Goal: Entertainment & Leisure: Browse casually

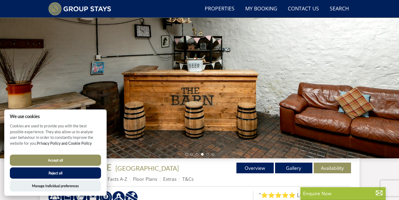
scroll to position [56, 0]
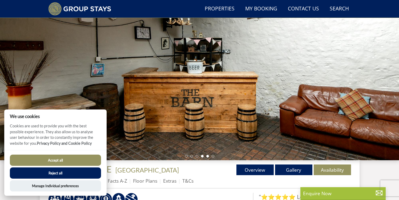
click at [207, 155] on li at bounding box center [208, 156] width 3 height 3
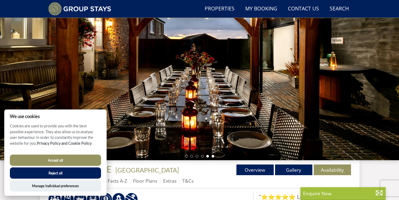
click at [212, 157] on li at bounding box center [213, 156] width 3 height 3
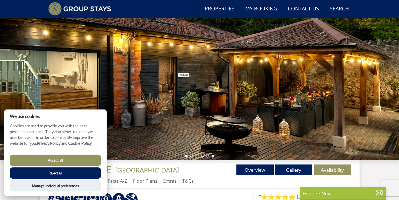
click at [186, 156] on li at bounding box center [186, 156] width 3 height 3
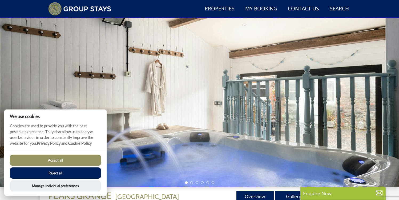
scroll to position [21, 0]
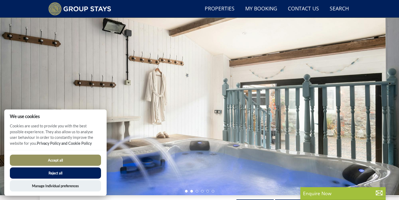
click at [192, 192] on li at bounding box center [191, 191] width 3 height 3
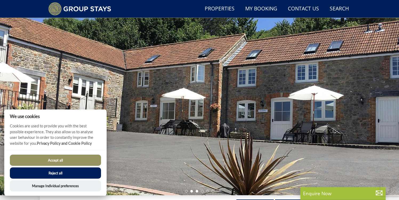
click at [196, 191] on li at bounding box center [197, 191] width 3 height 3
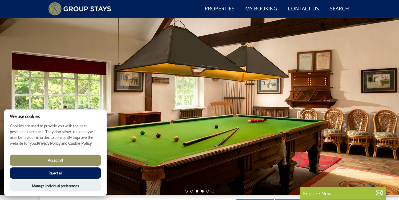
click at [202, 191] on li at bounding box center [202, 191] width 3 height 3
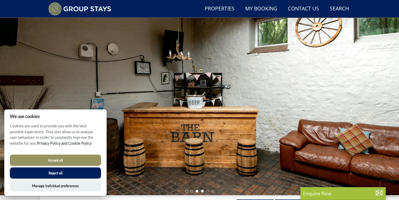
click at [197, 192] on li at bounding box center [197, 191] width 3 height 3
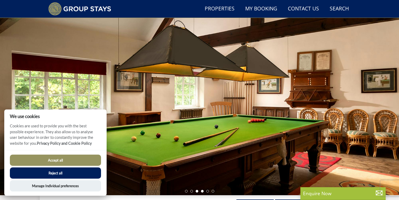
click at [202, 191] on li at bounding box center [202, 191] width 3 height 3
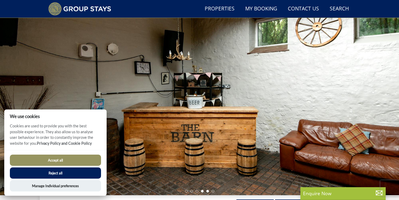
click at [207, 191] on li at bounding box center [208, 191] width 3 height 3
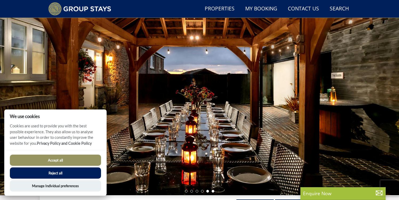
click at [213, 190] on li at bounding box center [213, 191] width 3 height 3
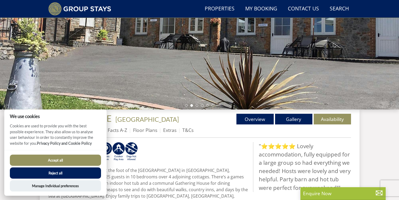
scroll to position [105, 0]
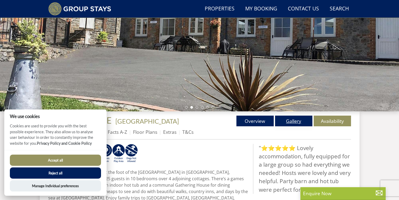
click at [291, 122] on link "Gallery" at bounding box center [293, 121] width 37 height 11
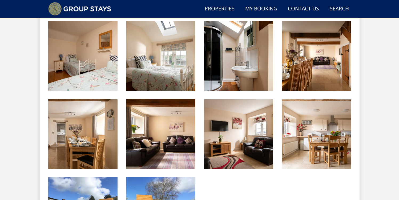
scroll to position [856, 0]
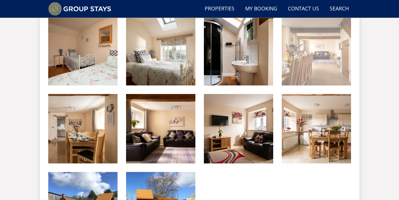
click at [313, 59] on img at bounding box center [316, 50] width 69 height 69
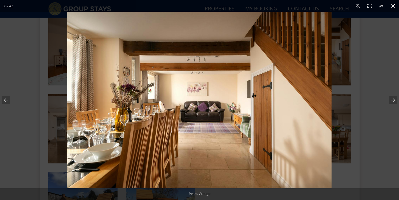
click at [383, 45] on div at bounding box center [266, 112] width 399 height 200
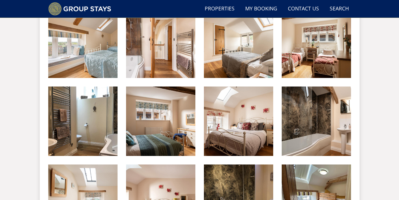
scroll to position [517, 0]
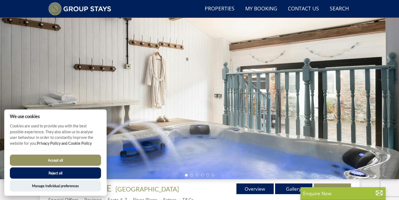
scroll to position [47, 0]
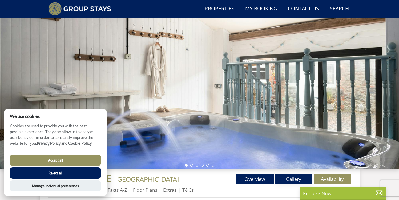
click at [288, 177] on link "Gallery" at bounding box center [293, 178] width 37 height 11
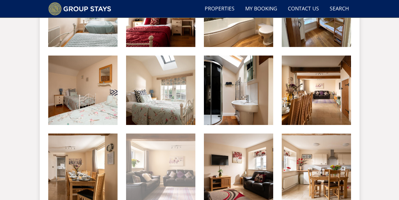
scroll to position [852, 0]
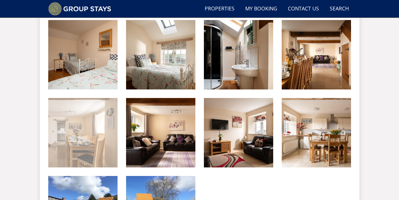
click at [86, 157] on img at bounding box center [82, 132] width 69 height 69
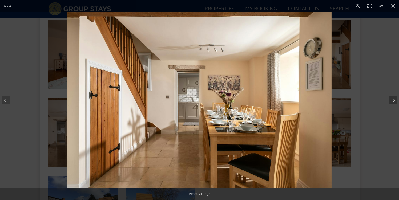
click at [391, 97] on button at bounding box center [390, 100] width 19 height 27
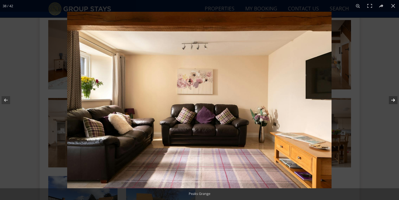
click at [391, 97] on button at bounding box center [390, 100] width 19 height 27
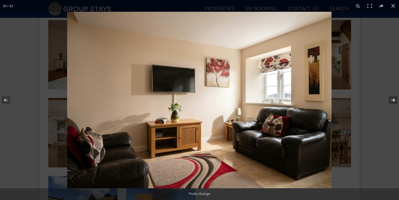
click at [391, 97] on button at bounding box center [390, 100] width 19 height 27
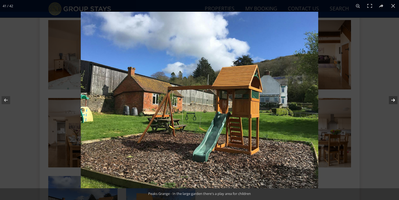
click at [391, 97] on button at bounding box center [390, 100] width 19 height 27
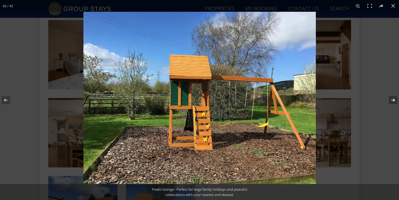
click at [391, 97] on button at bounding box center [390, 100] width 19 height 27
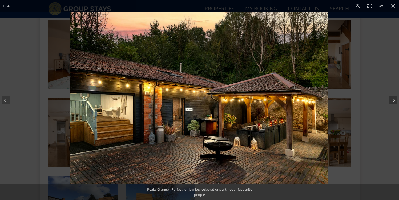
click at [391, 97] on button at bounding box center [390, 100] width 19 height 27
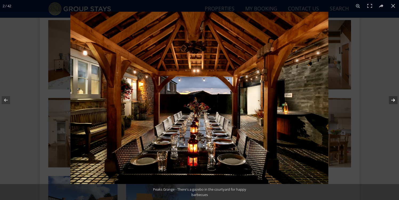
click at [391, 97] on button at bounding box center [390, 100] width 19 height 27
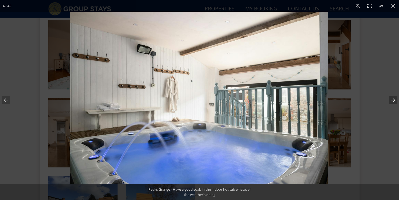
click at [391, 97] on button at bounding box center [390, 100] width 19 height 27
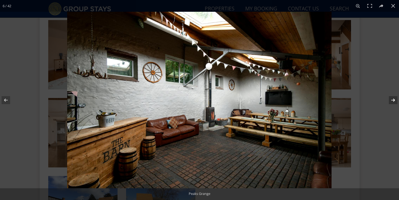
click at [391, 97] on button at bounding box center [390, 100] width 19 height 27
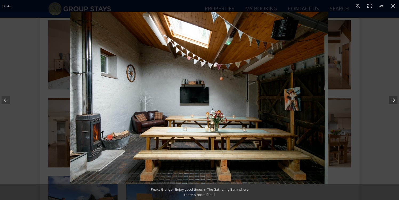
click at [391, 97] on button at bounding box center [390, 100] width 19 height 27
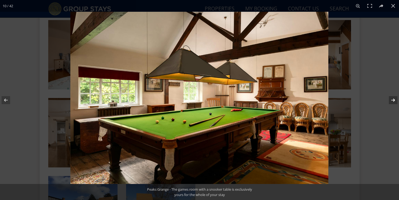
click at [391, 97] on button at bounding box center [390, 100] width 19 height 27
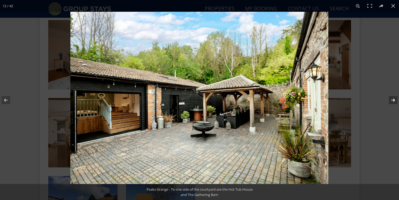
click at [391, 97] on button at bounding box center [390, 100] width 19 height 27
